Goal: Contribute content

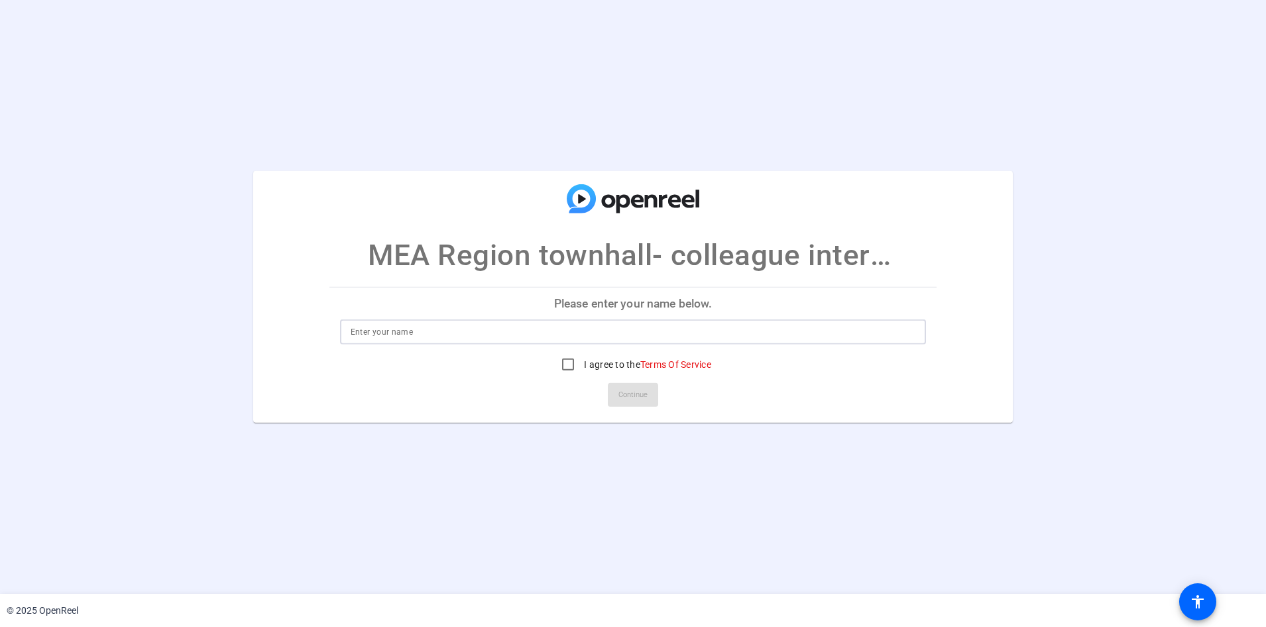
click at [384, 332] on input at bounding box center [633, 332] width 565 height 16
type input "[PERSON_NAME]"
click at [568, 365] on input "I agree to the Terms Of Service" at bounding box center [568, 364] width 27 height 27
checkbox input "true"
click at [619, 396] on span "Continue" at bounding box center [632, 395] width 29 height 20
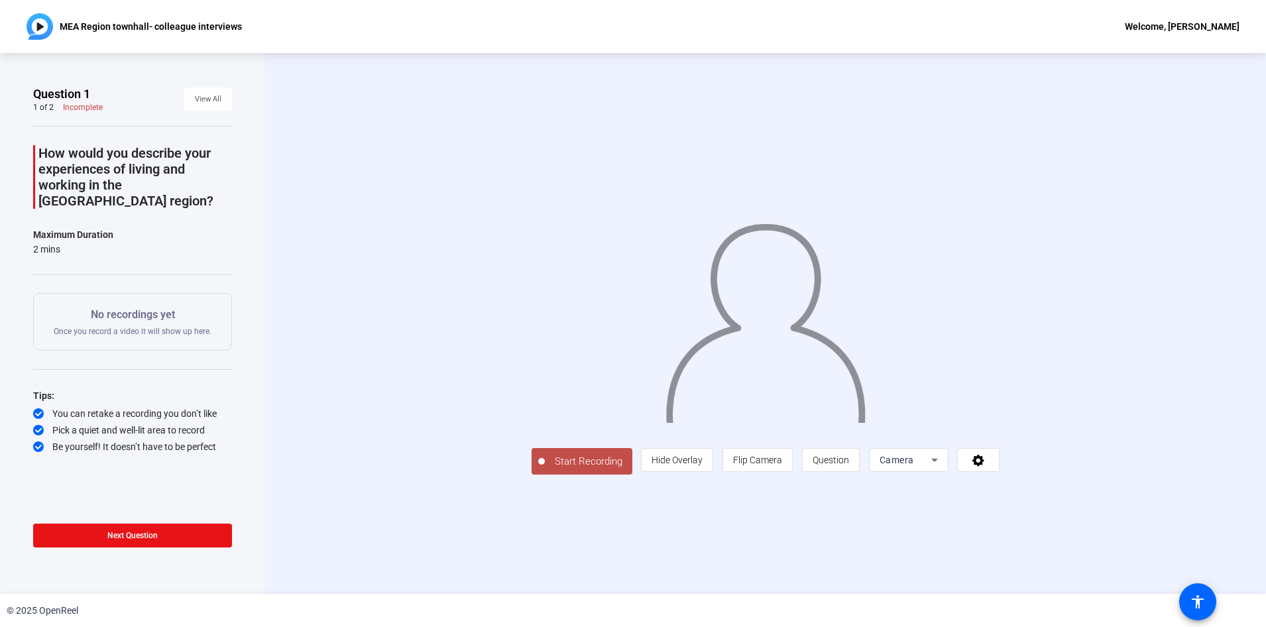
click at [935, 462] on icon at bounding box center [935, 460] width 16 height 16
click at [883, 512] on span "Screen" at bounding box center [886, 512] width 25 height 16
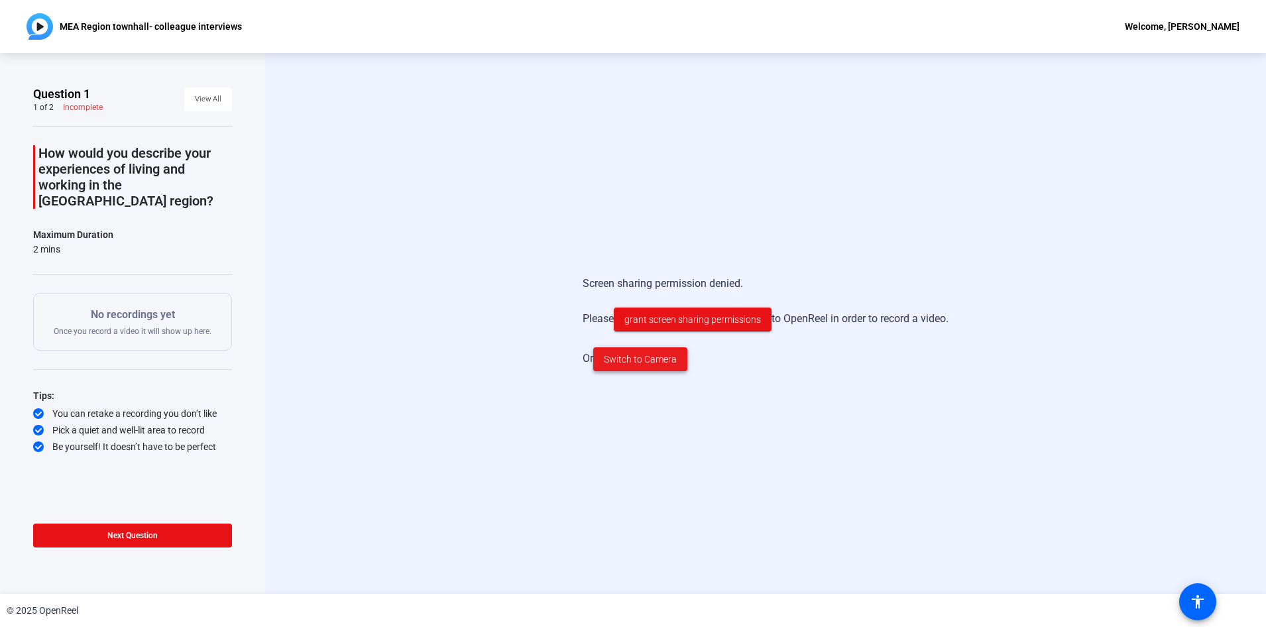
click at [630, 364] on span "Switch to Camera" at bounding box center [640, 360] width 73 height 14
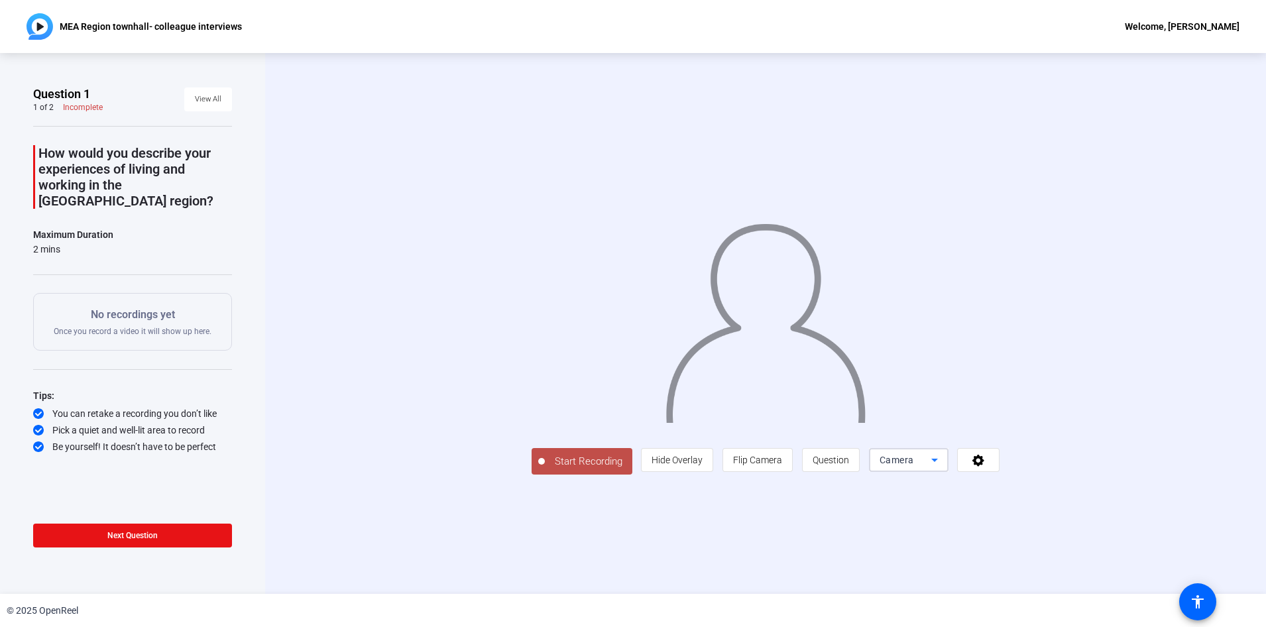
click at [942, 468] on icon at bounding box center [935, 460] width 16 height 16
click at [1069, 539] on div at bounding box center [633, 313] width 1266 height 627
click at [986, 467] on icon at bounding box center [978, 459] width 15 height 13
click at [1113, 537] on div at bounding box center [633, 313] width 1266 height 627
click at [942, 468] on icon at bounding box center [935, 460] width 16 height 16
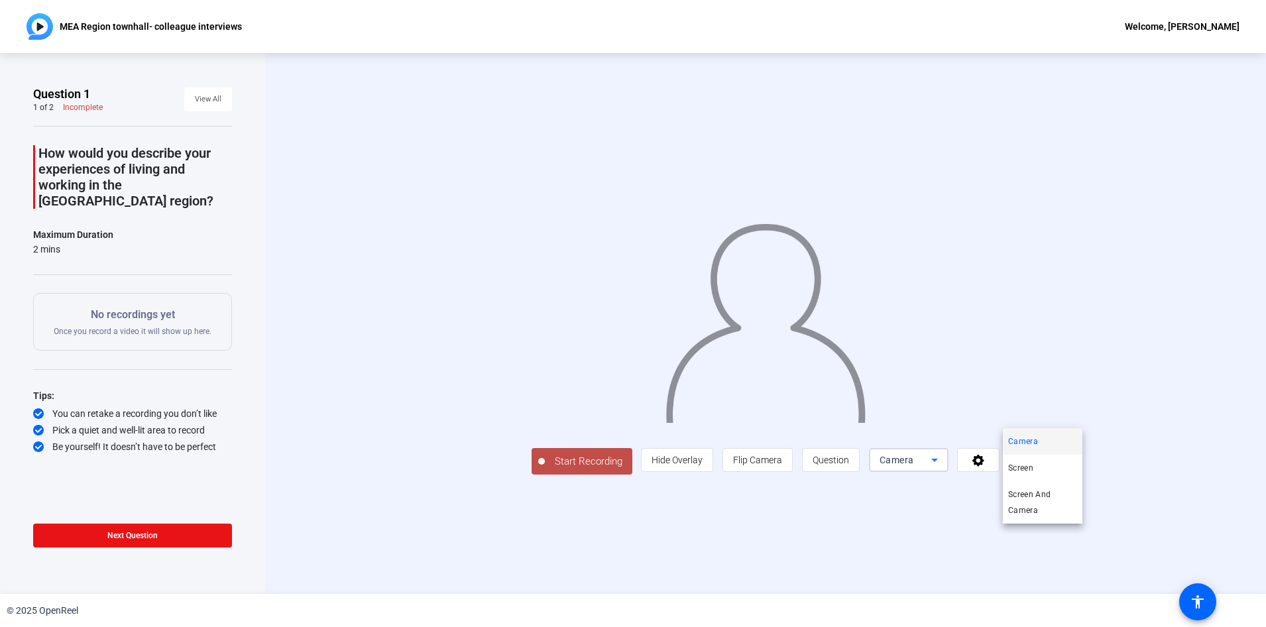
click at [1201, 604] on div at bounding box center [633, 313] width 1266 height 627
click at [1201, 604] on mat-icon "accessibility" at bounding box center [1198, 602] width 16 height 16
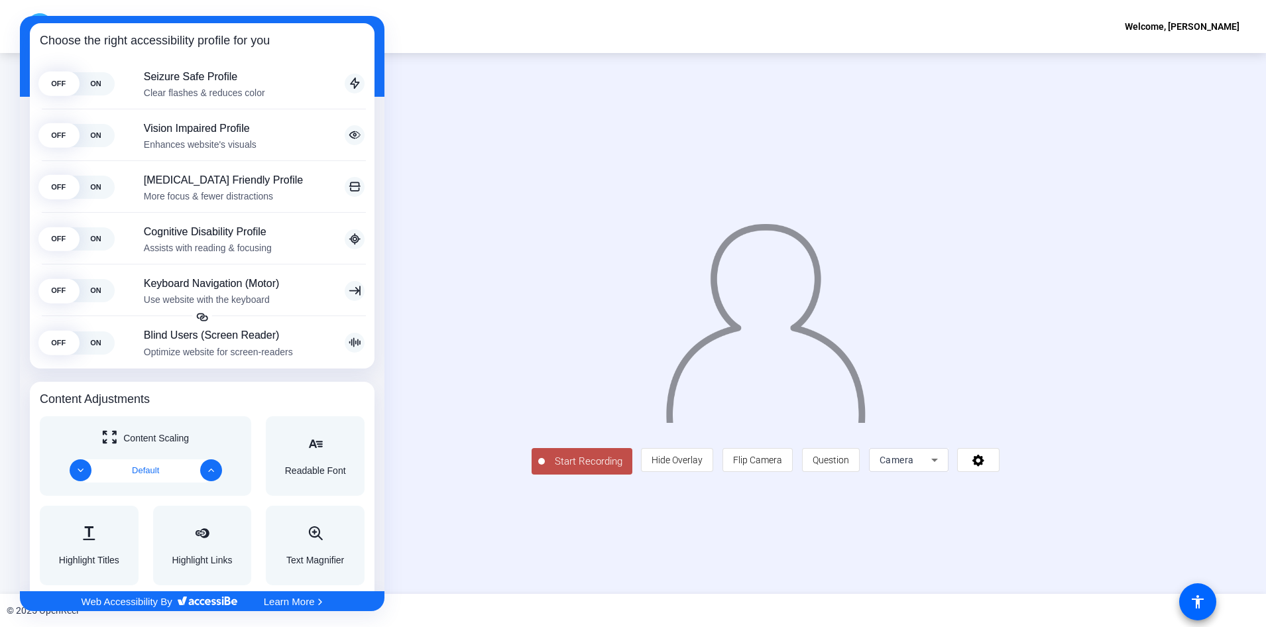
scroll to position [199, 0]
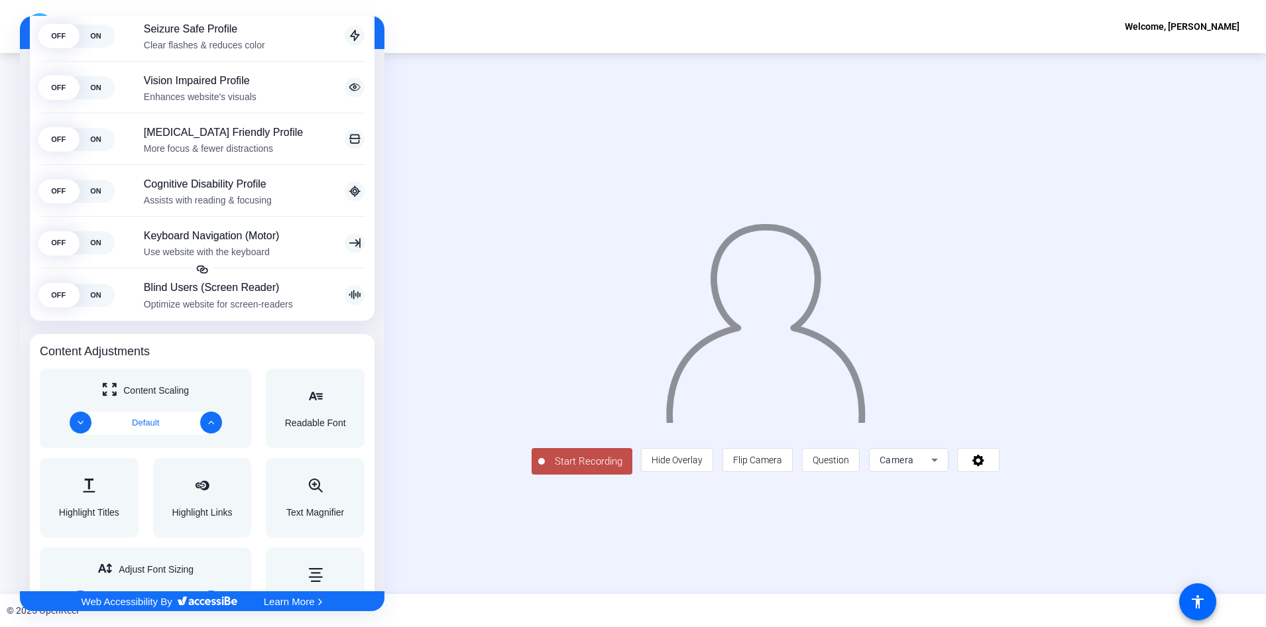
click at [426, 25] on div at bounding box center [633, 313] width 1266 height 627
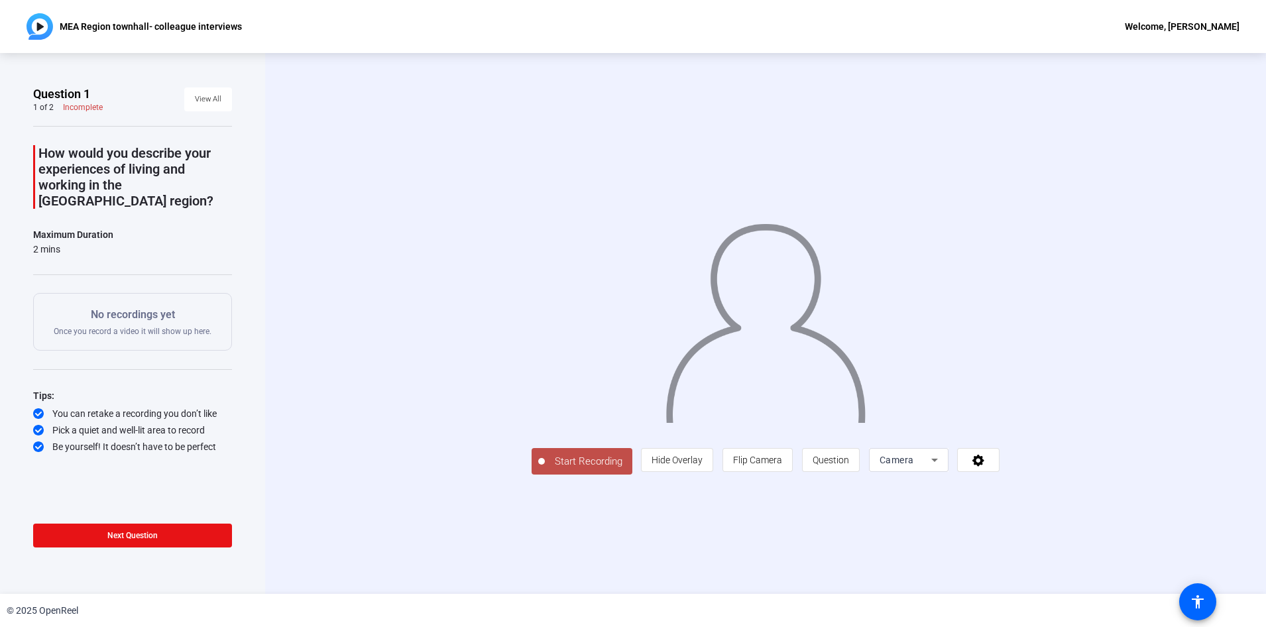
scroll to position [0, 0]
